Goal: Task Accomplishment & Management: Complete application form

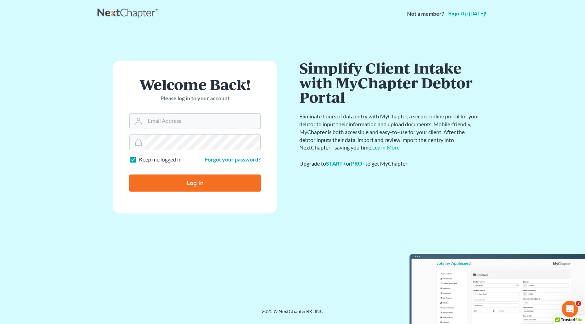
type input "[EMAIL_ADDRESS][DOMAIN_NAME]"
click at [194, 182] on input "Log In" at bounding box center [194, 182] width 131 height 17
type input "Thinking..."
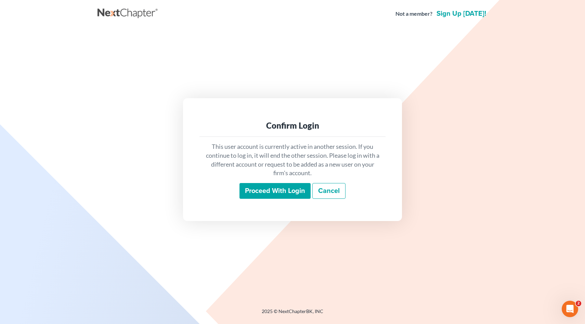
click at [261, 190] on input "Proceed with login" at bounding box center [274, 191] width 71 height 16
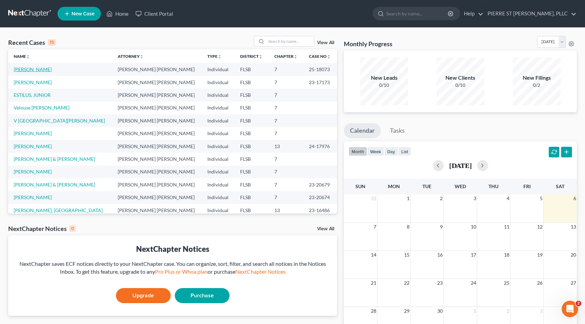
click at [28, 71] on link "[PERSON_NAME]" at bounding box center [33, 69] width 38 height 6
select select "0"
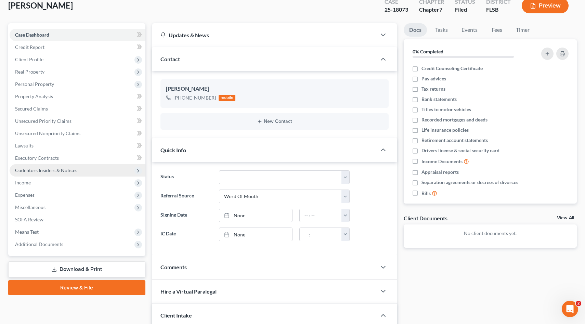
scroll to position [44, 0]
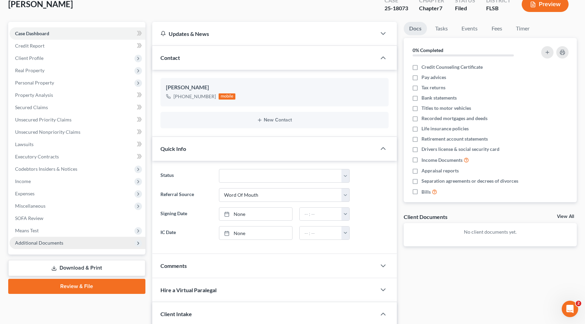
click at [46, 243] on span "Additional Documents" at bounding box center [39, 243] width 48 height 6
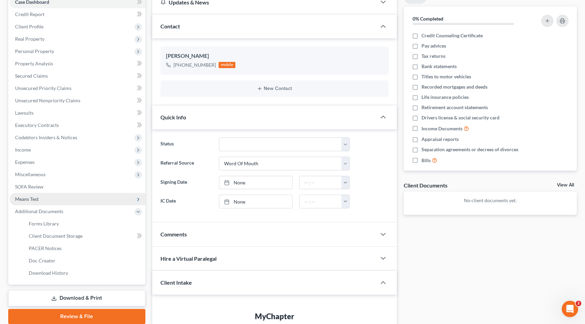
scroll to position [85, 0]
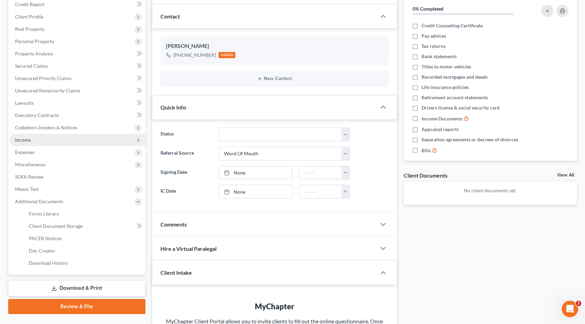
click at [27, 141] on span "Income" at bounding box center [23, 140] width 16 height 6
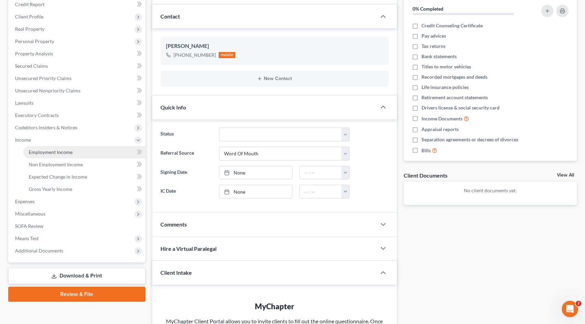
click at [40, 152] on span "Employment Income" at bounding box center [51, 152] width 44 height 6
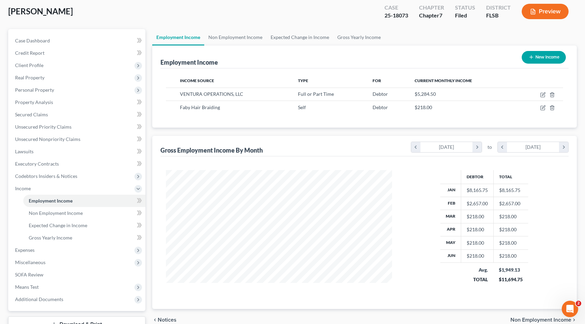
scroll to position [16, 0]
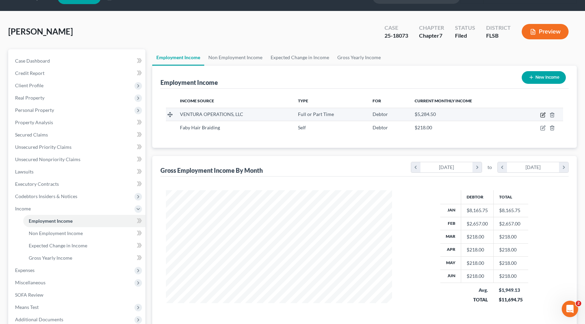
click at [543, 114] on icon "button" at bounding box center [542, 114] width 5 height 5
select select "0"
select select "9"
select select "2"
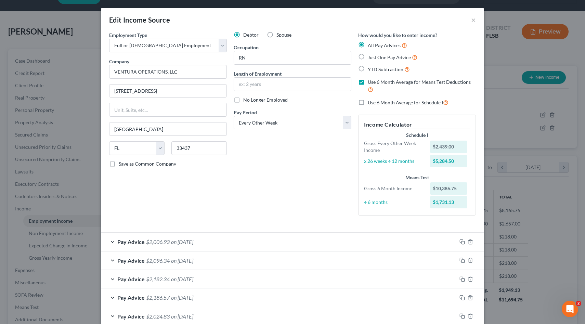
click at [368, 101] on label "Use 6 Month Average for Schedule I" at bounding box center [408, 103] width 81 height 8
click at [370, 101] on input "Use 6 Month Average for Schedule I" at bounding box center [372, 101] width 4 height 4
click at [368, 102] on label "Use 6 Month Average for Schedule I" at bounding box center [408, 103] width 81 height 8
click at [370, 102] on input "Use 6 Month Average for Schedule I" at bounding box center [372, 101] width 4 height 4
checkbox input "false"
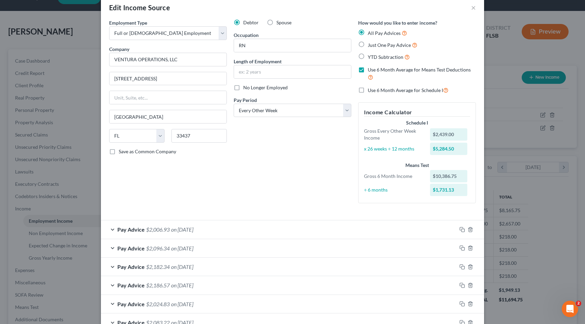
scroll to position [16, 0]
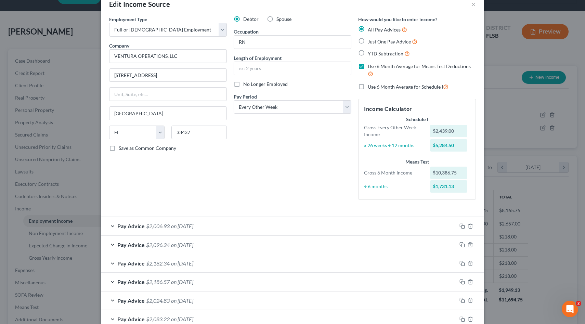
click at [449, 174] on div "$10,386.75" at bounding box center [449, 173] width 38 height 12
click at [447, 187] on div "$1,731.13" at bounding box center [449, 186] width 38 height 12
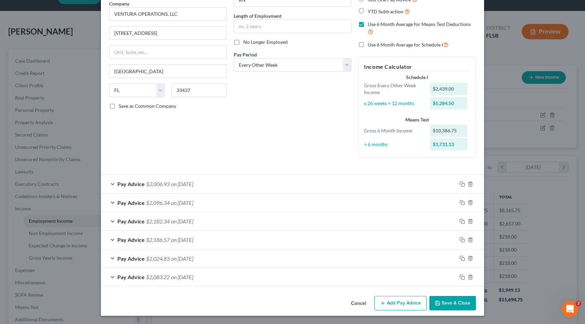
scroll to position [0, 0]
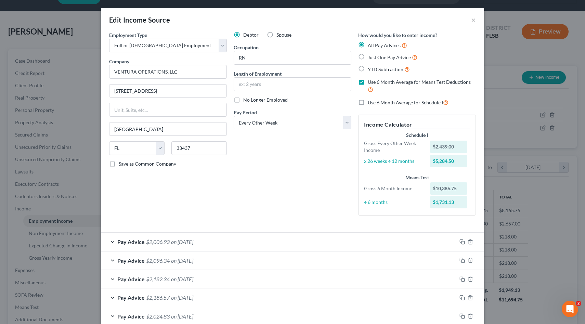
click at [466, 99] on div "Use 6 Month Average for Schedule I" at bounding box center [417, 103] width 118 height 8
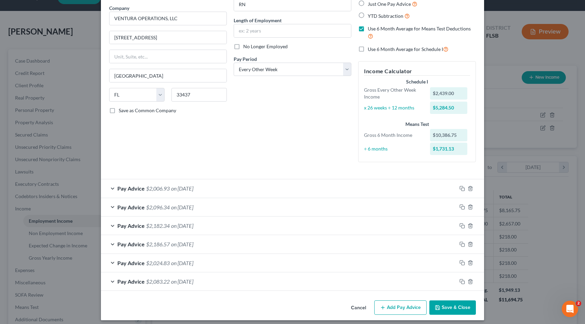
scroll to position [58, 0]
